Goal: Information Seeking & Learning: Learn about a topic

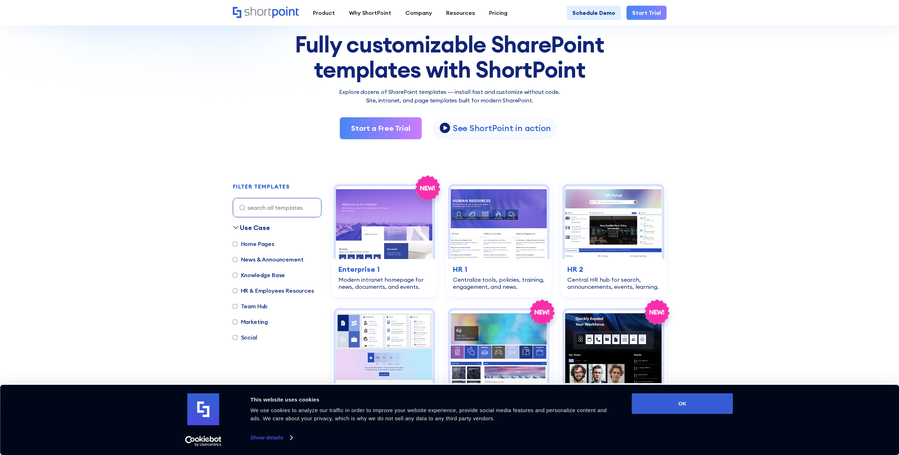
scroll to position [213, 0]
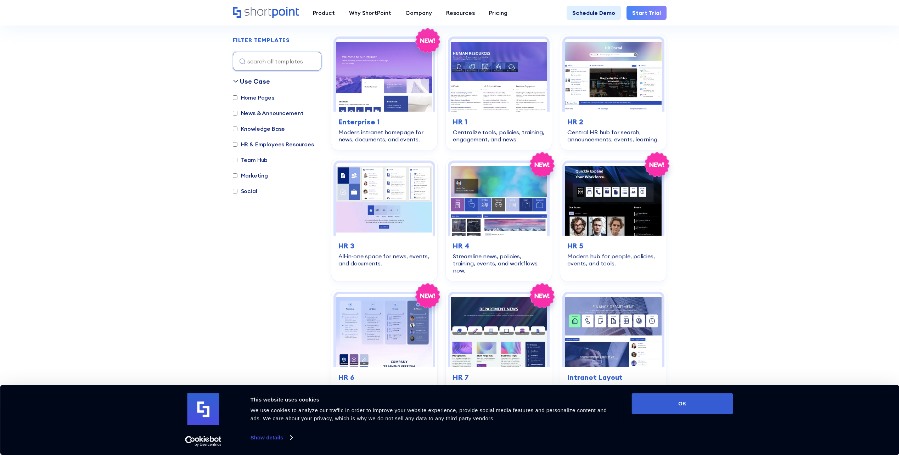
click at [236, 130] on input "Knowledge Base" at bounding box center [235, 129] width 5 height 5
checkbox input "true"
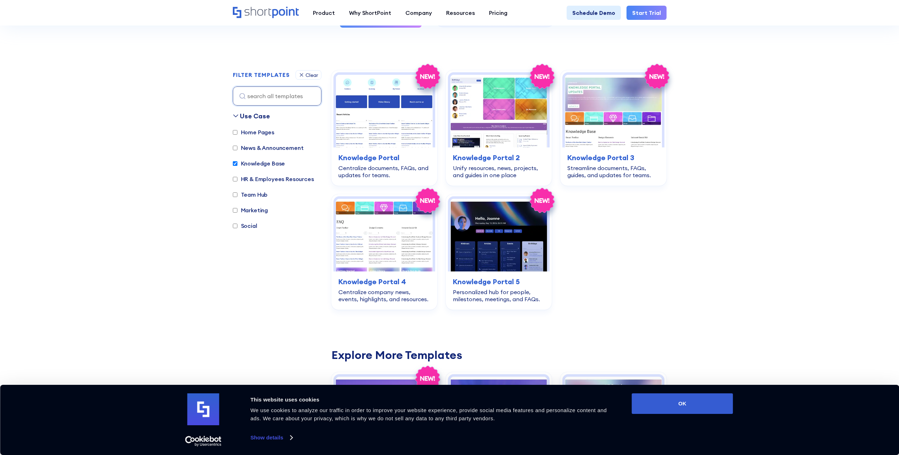
scroll to position [176, 0]
click at [237, 192] on label "Team Hub" at bounding box center [250, 195] width 35 height 9
click at [237, 193] on input "Team Hub" at bounding box center [235, 195] width 5 height 5
checkbox input "true"
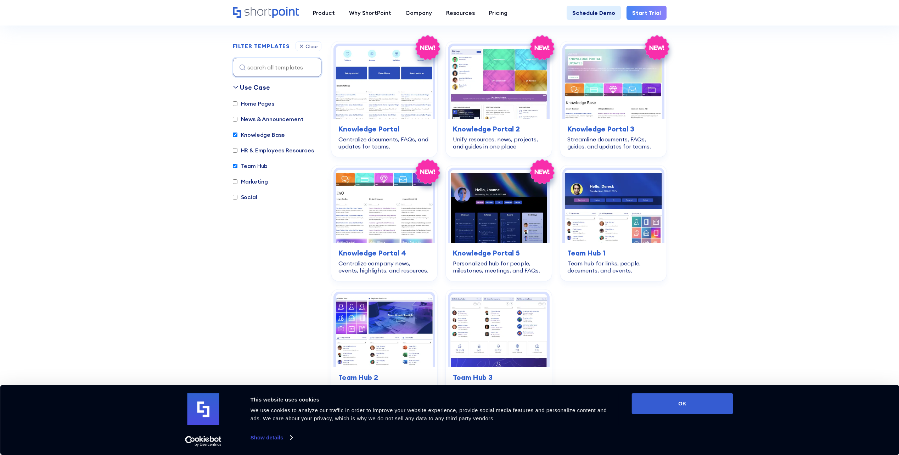
click at [237, 160] on div "Home Pages News & Announcement Knowledge Base HR & Employees Resources Team Hub…" at bounding box center [277, 153] width 89 height 109
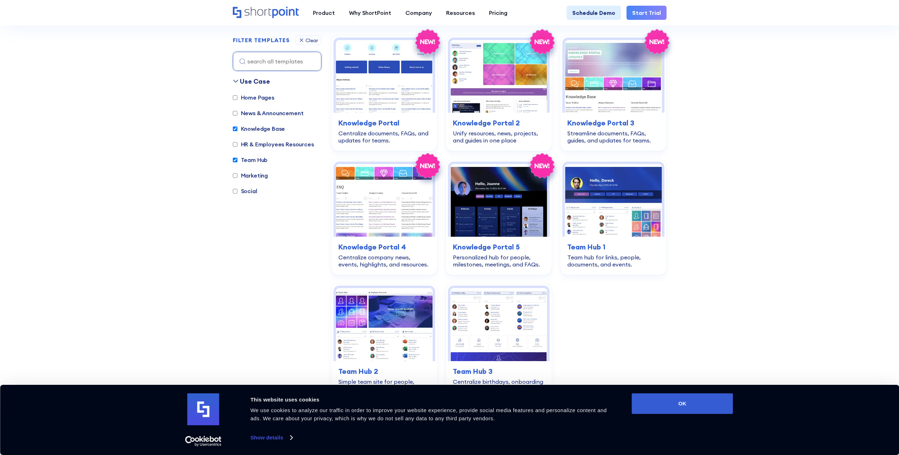
click at [233, 128] on input "Knowledge Base" at bounding box center [235, 129] width 5 height 5
checkbox input "false"
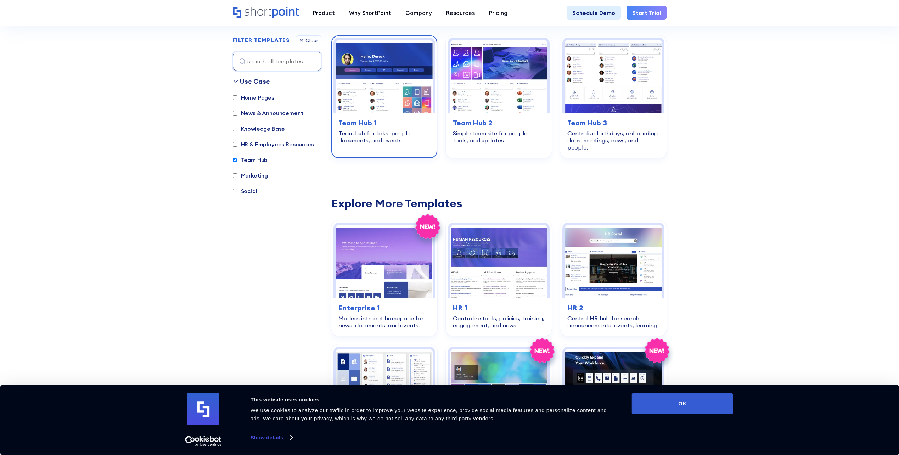
click at [397, 90] on img at bounding box center [384, 76] width 97 height 73
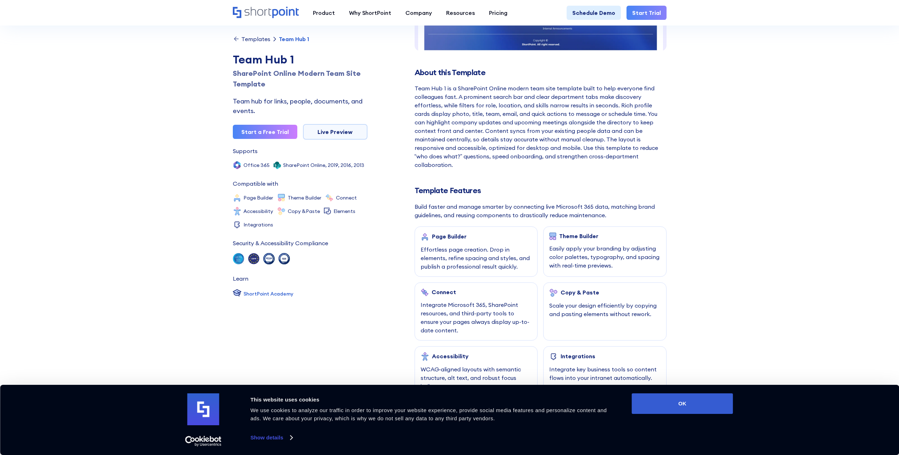
scroll to position [284, 0]
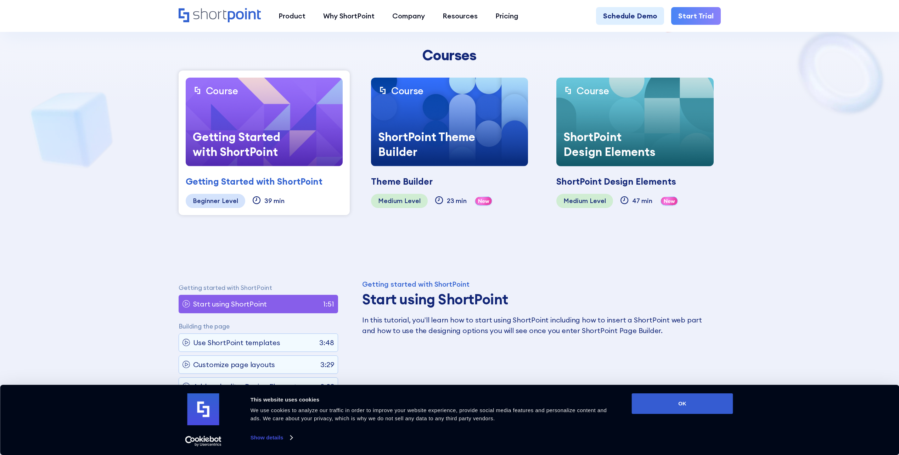
scroll to position [213, 0]
